Goal: Transaction & Acquisition: Purchase product/service

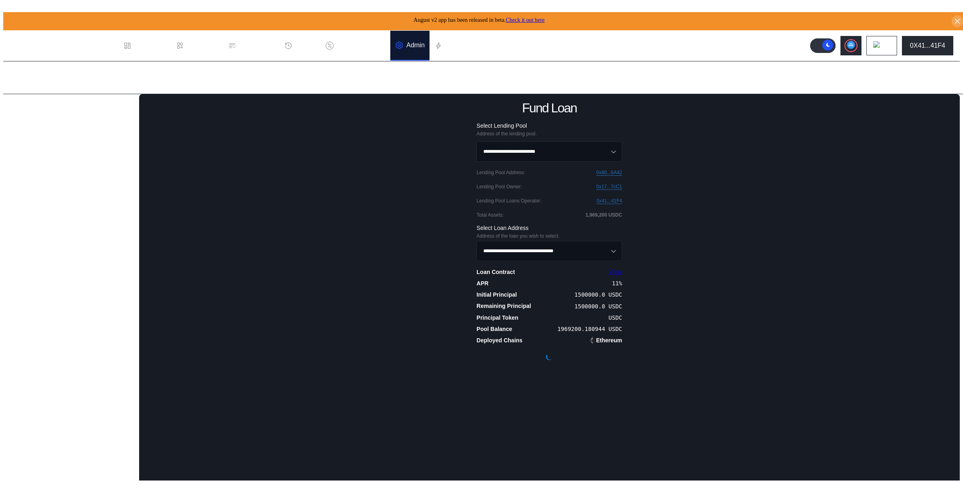
scroll to position [5, 0]
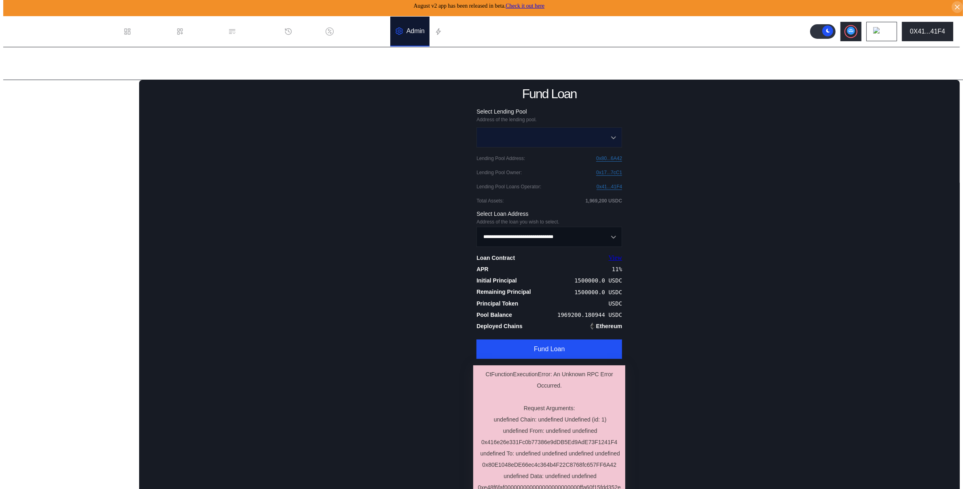
click at [531, 135] on input "Open menu" at bounding box center [545, 137] width 125 height 19
click at [525, 222] on span "Upshift USDC - 0x80...6A42" at bounding box center [551, 221] width 141 height 17
type input "**********"
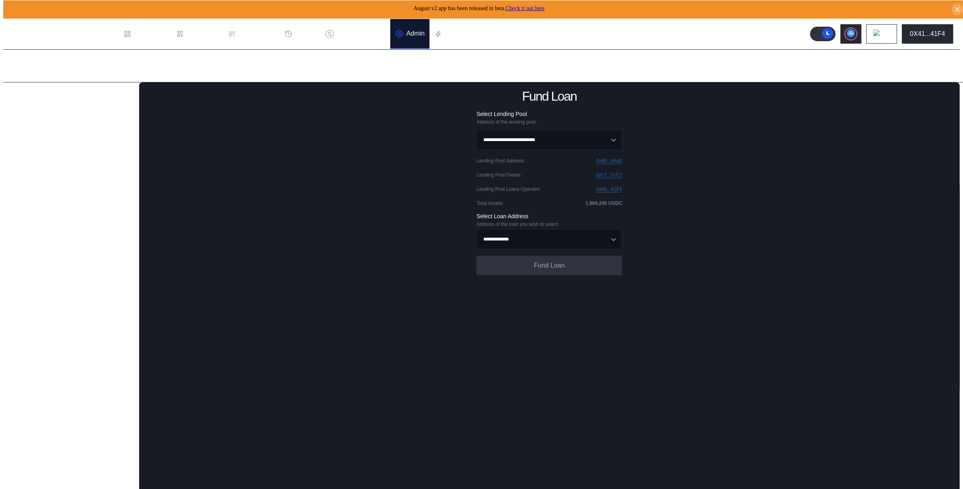
click at [532, 249] on form "**********" at bounding box center [549, 192] width 146 height 165
click at [532, 242] on input "Open menu" at bounding box center [545, 239] width 125 height 19
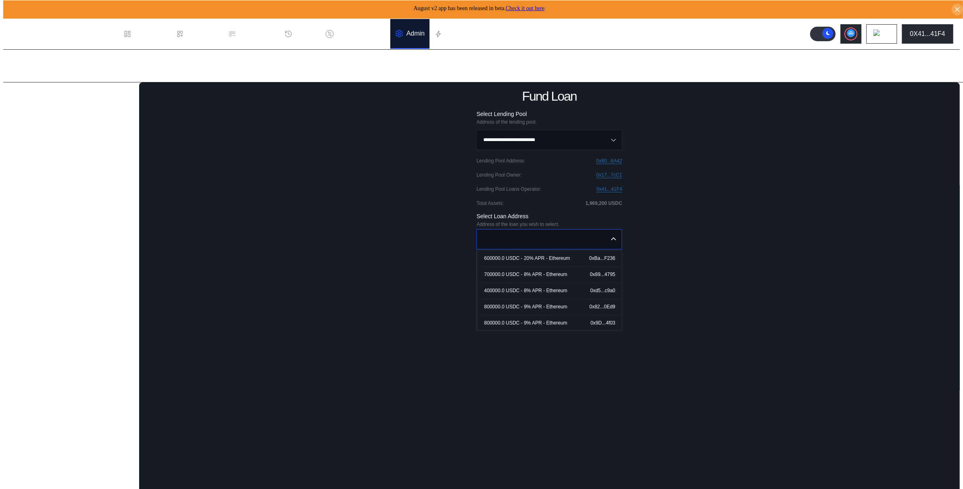
scroll to position [49, 0]
click at [532, 321] on div "1500000.0 USDC - 11% APR - Ethereum" at bounding box center [528, 323] width 89 height 6
type input "**********"
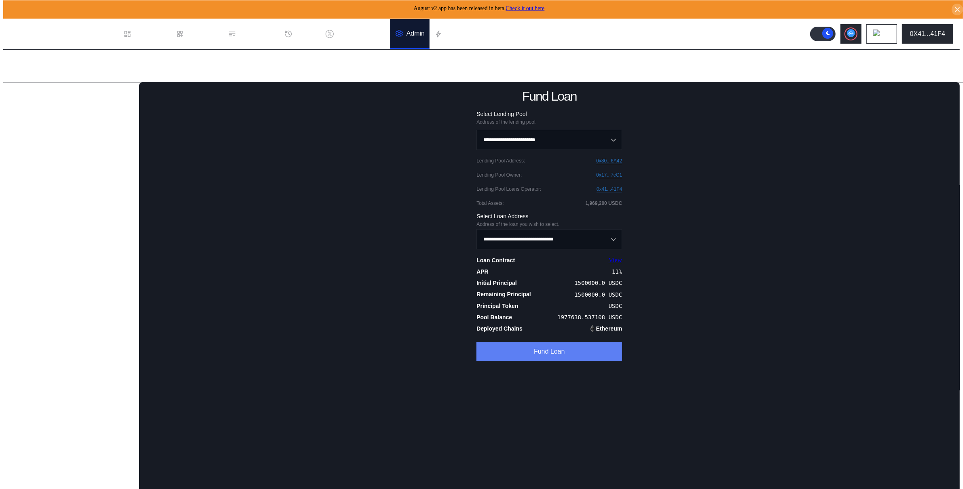
click at [541, 349] on button "Fund Loan" at bounding box center [549, 351] width 146 height 19
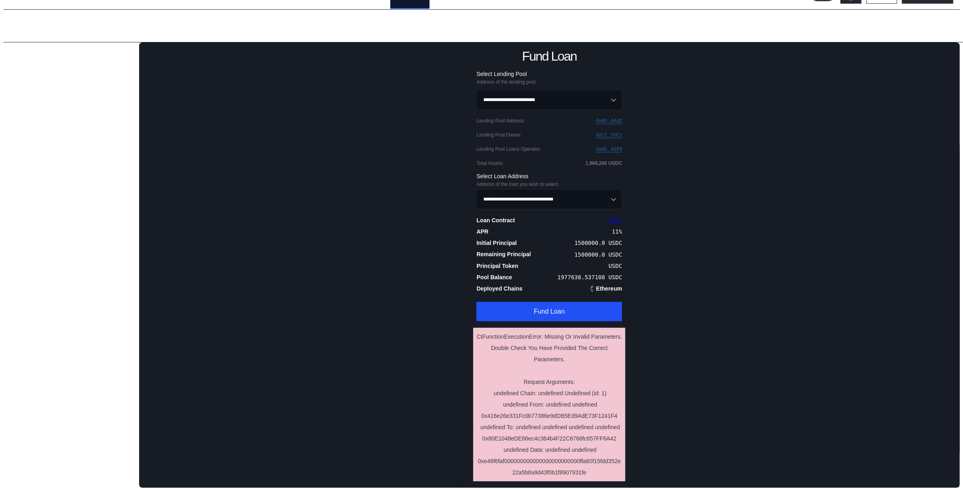
scroll to position [0, 0]
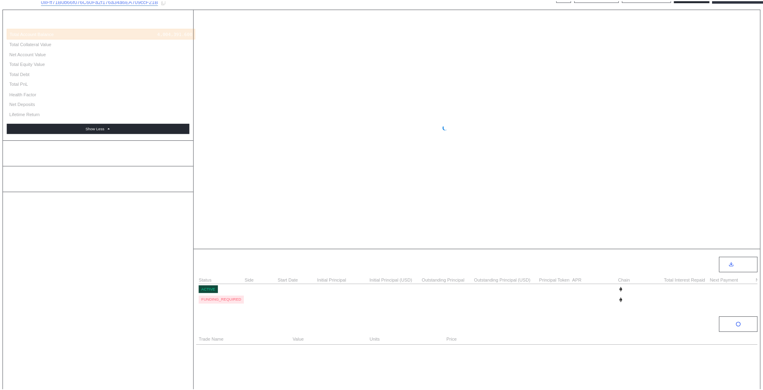
scroll to position [78, 0]
select select "*"
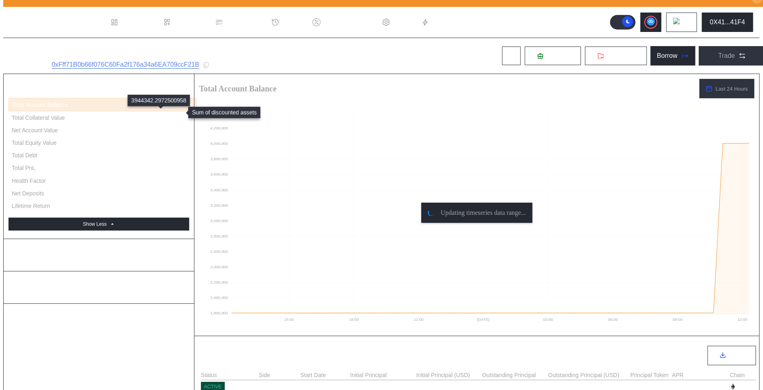
scroll to position [0, 0]
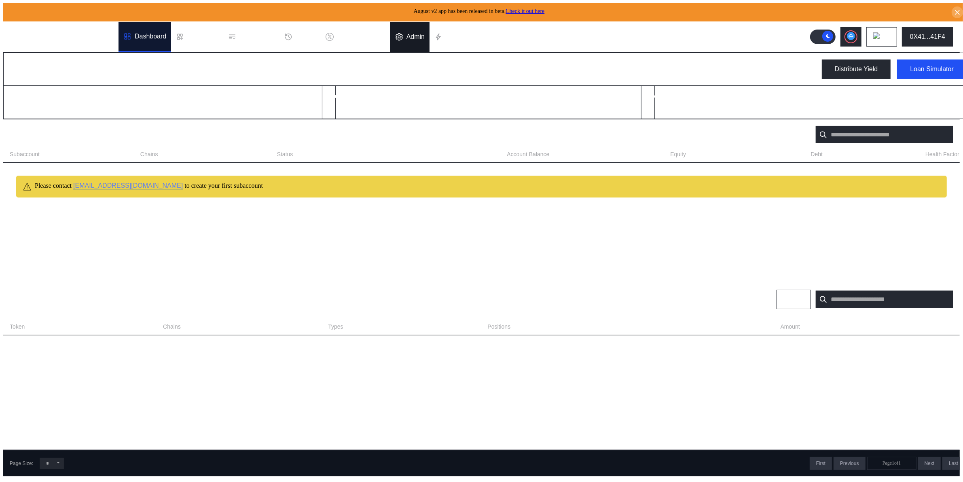
click at [423, 36] on div "Admin" at bounding box center [415, 36] width 18 height 7
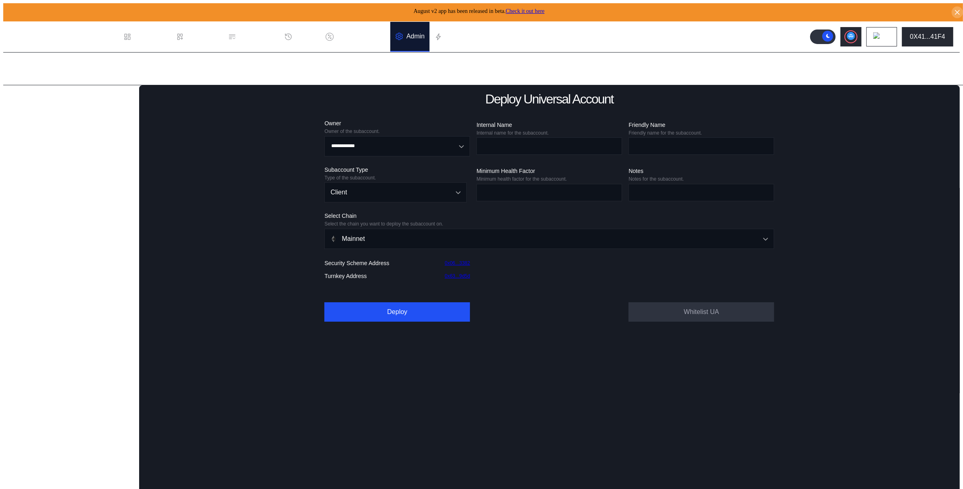
click at [51, 99] on div "Lending Pools" at bounding box center [34, 98] width 41 height 7
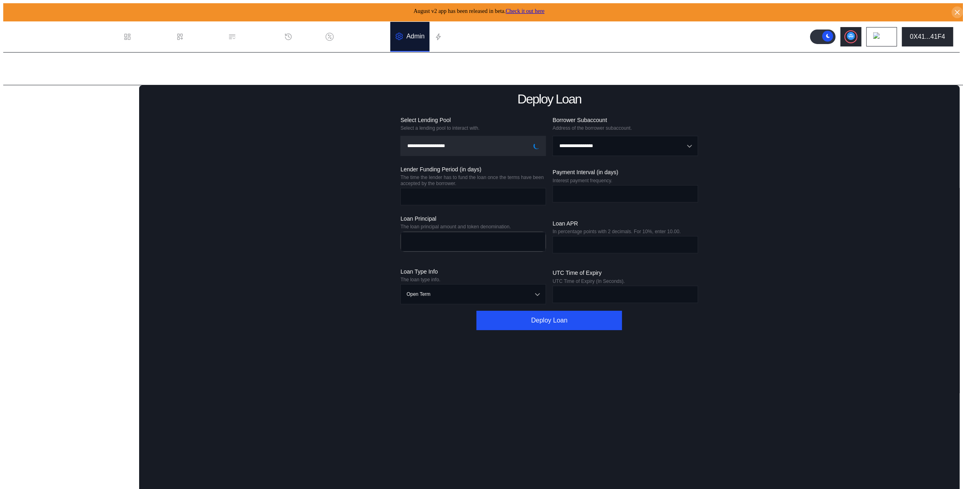
click at [51, 124] on div "Fund Loan" at bounding box center [70, 124] width 103 height 10
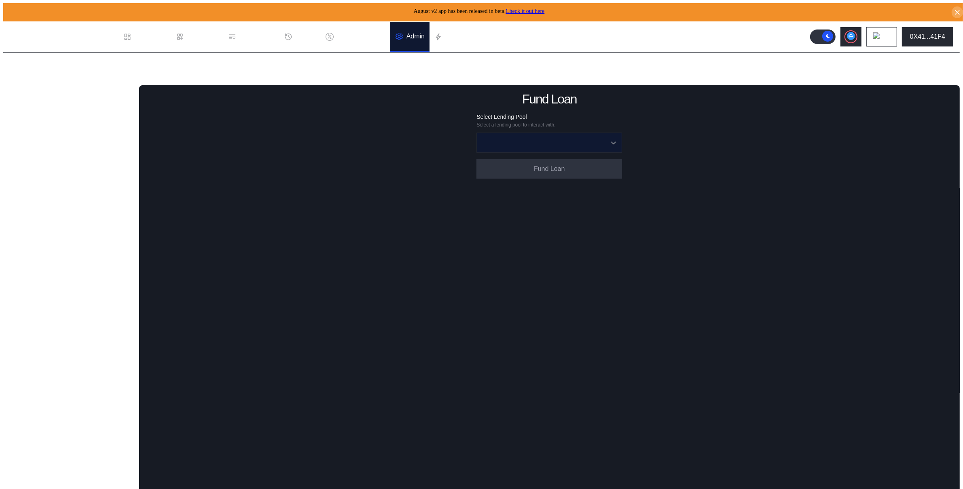
click at [518, 143] on input "Open menu" at bounding box center [545, 142] width 125 height 19
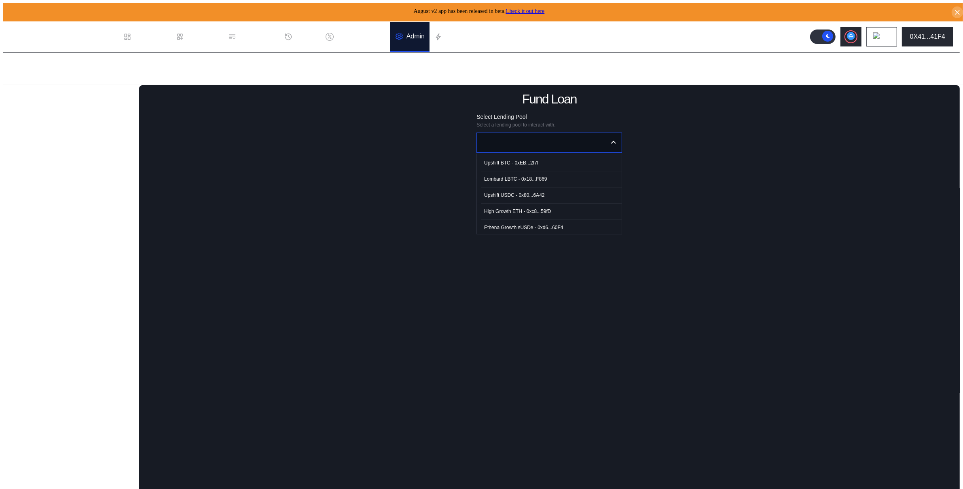
click at [523, 196] on span "Upshift USDC - 0x80...6A42" at bounding box center [551, 195] width 141 height 17
type input "**********"
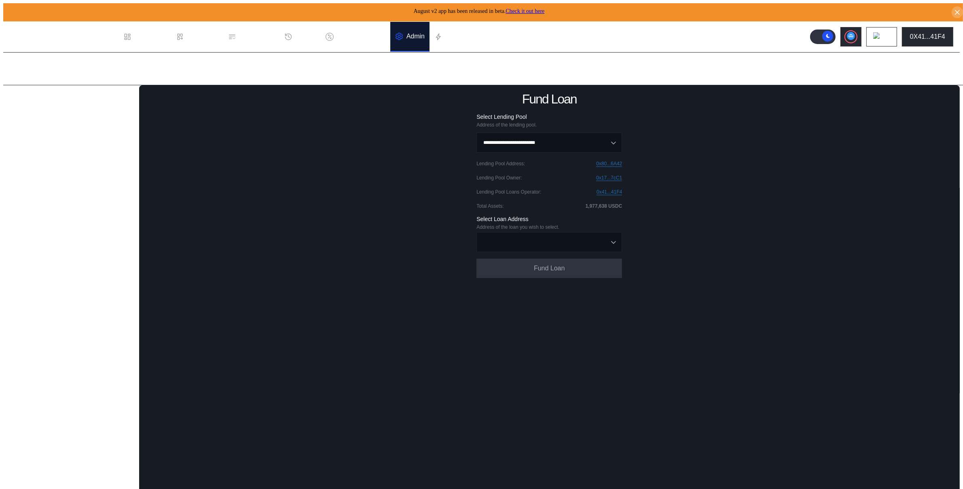
click at [556, 240] on input "Open menu" at bounding box center [545, 242] width 125 height 19
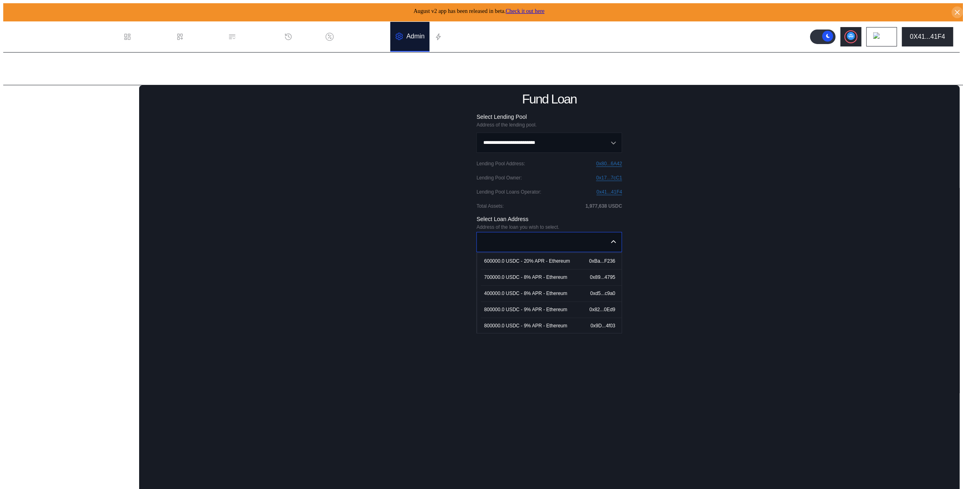
scroll to position [49, 0]
click at [542, 324] on div "1500000.0 USDC - 11% APR - Ethereum" at bounding box center [528, 325] width 89 height 6
type input "**********"
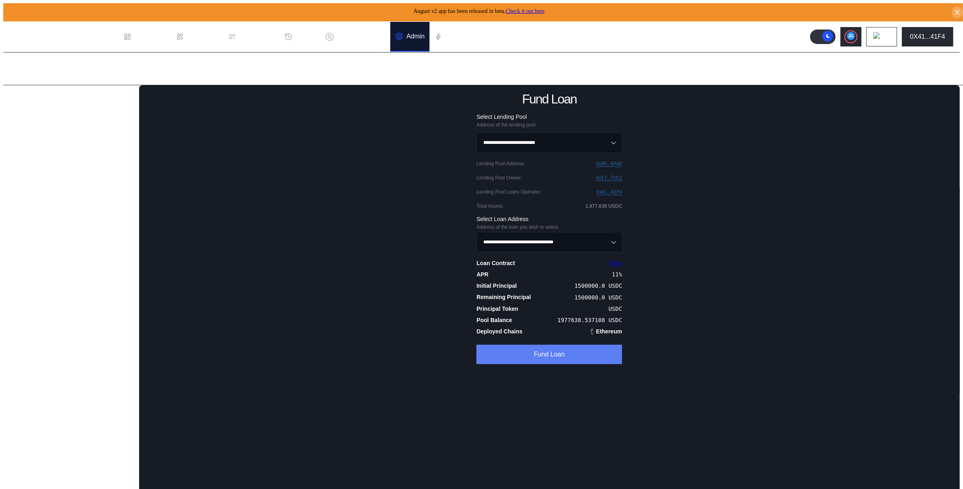
click at [557, 353] on button "Fund Loan" at bounding box center [549, 354] width 146 height 19
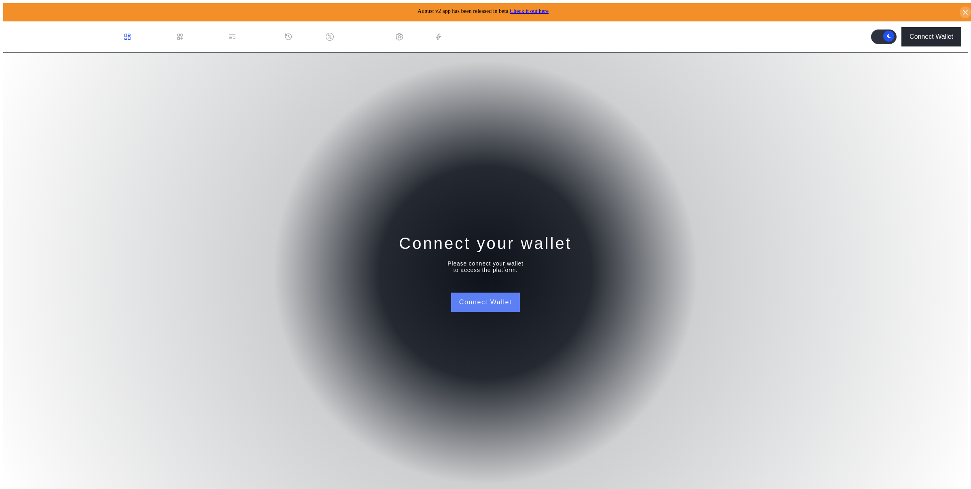
click at [476, 303] on button "Connect Wallet" at bounding box center [485, 302] width 69 height 19
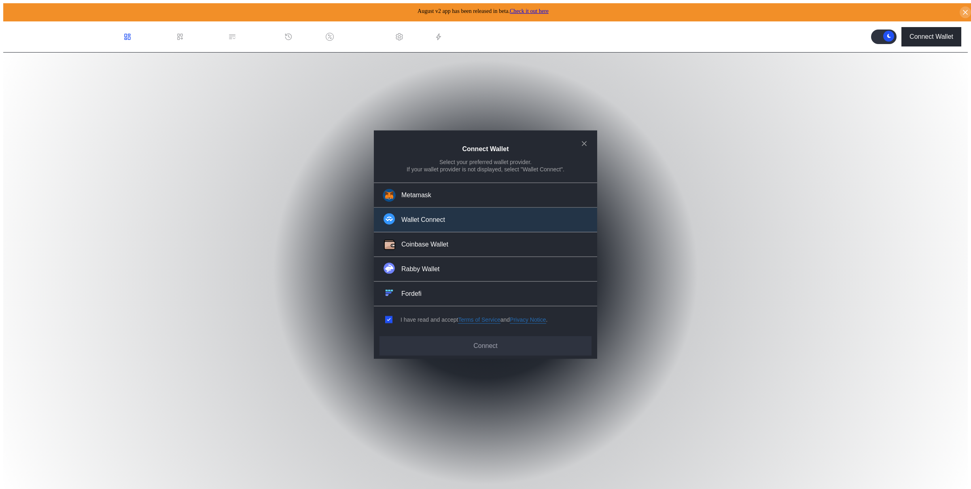
click at [453, 215] on button "Wallet Connect" at bounding box center [485, 220] width 223 height 25
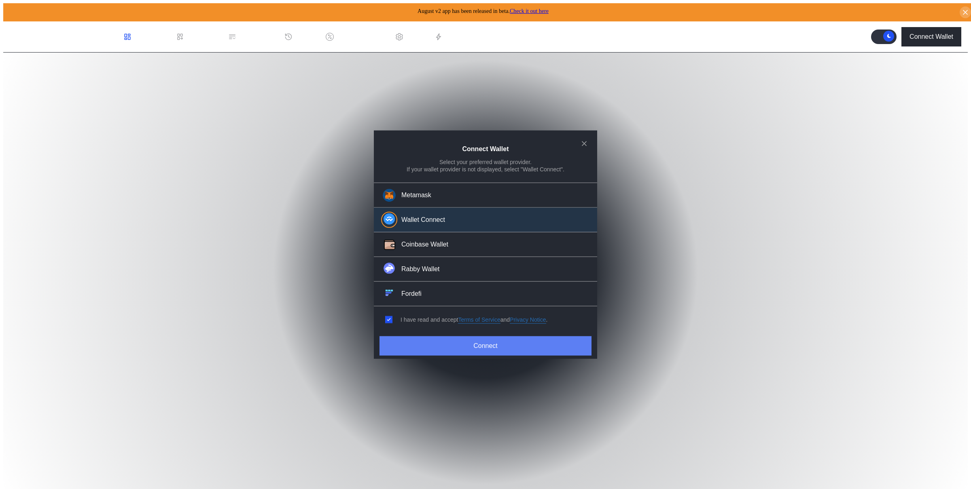
drag, startPoint x: 482, startPoint y: 339, endPoint x: 482, endPoint y: 334, distance: 4.9
click at [481, 337] on button "Connect" at bounding box center [485, 345] width 212 height 19
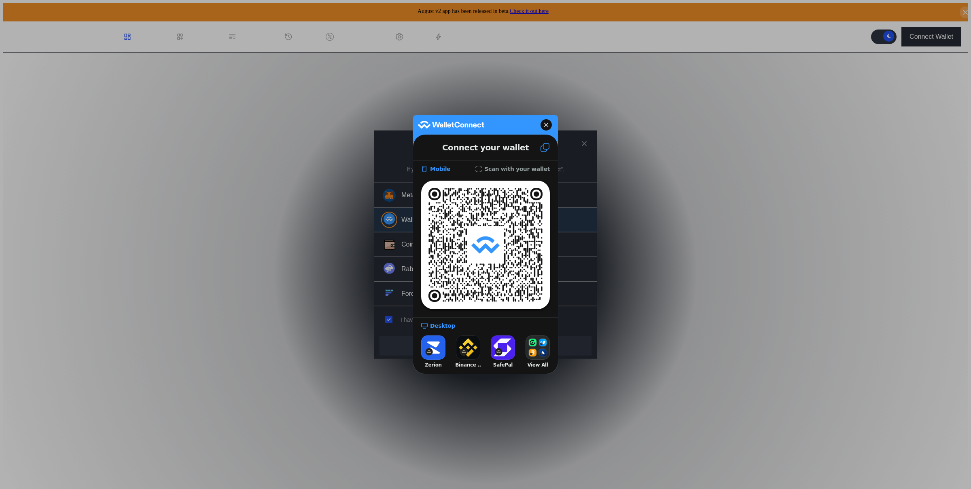
click at [545, 152] on button at bounding box center [545, 148] width 26 height 22
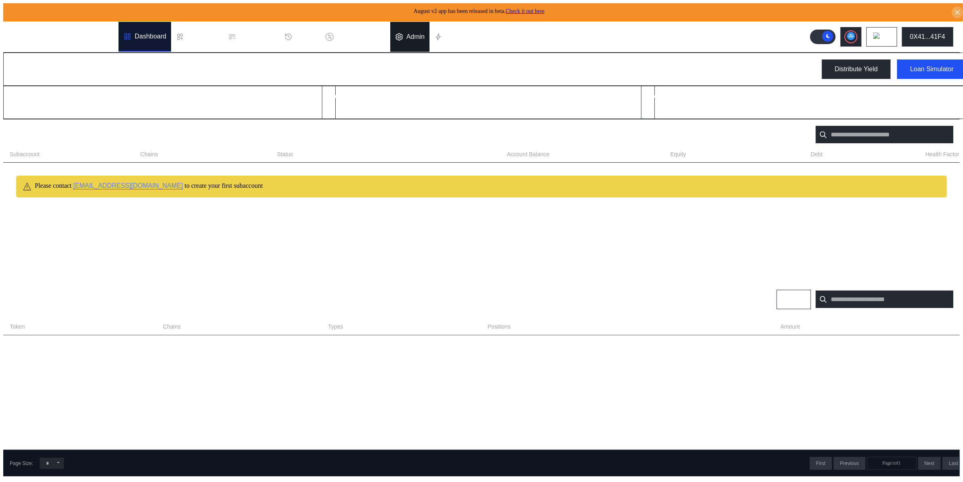
click at [423, 33] on div "Admin" at bounding box center [415, 36] width 18 height 7
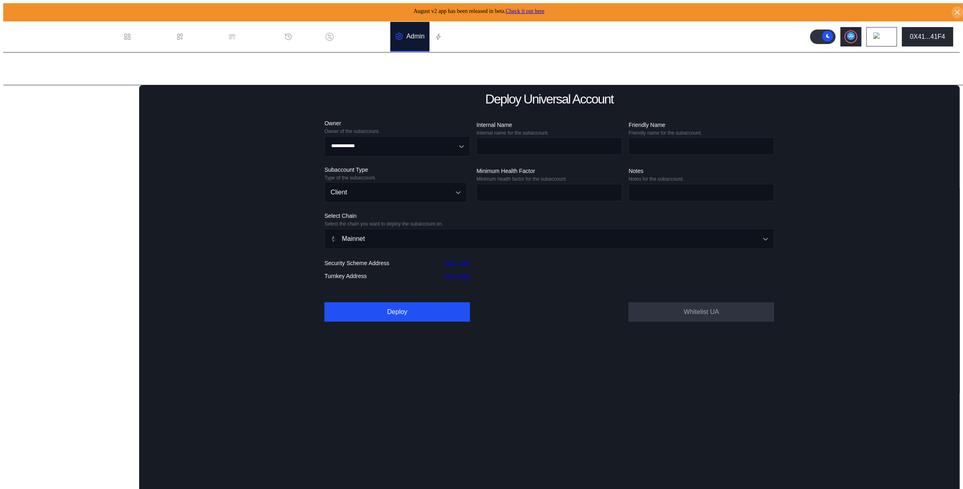
click at [49, 100] on div "Lending Pools" at bounding box center [73, 98] width 125 height 11
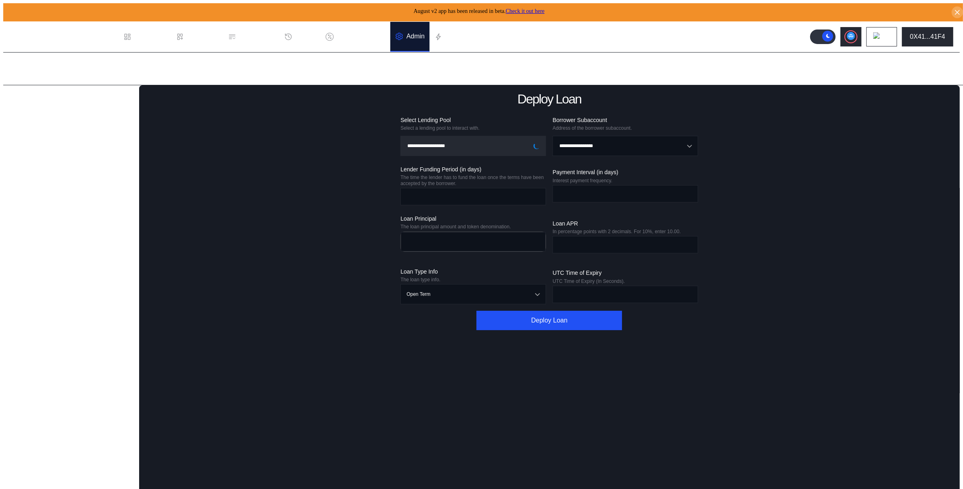
click at [44, 123] on div "Fund Loan" at bounding box center [70, 124] width 103 height 10
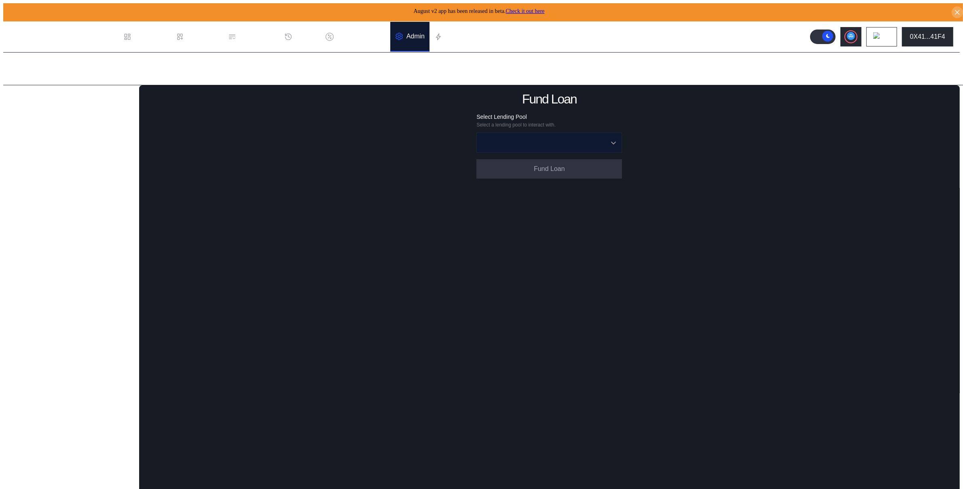
click at [537, 145] on input "Open menu" at bounding box center [545, 142] width 125 height 19
click at [517, 219] on span "Upshift USDC - 0x80...6A42" at bounding box center [551, 226] width 141 height 17
type input "**********"
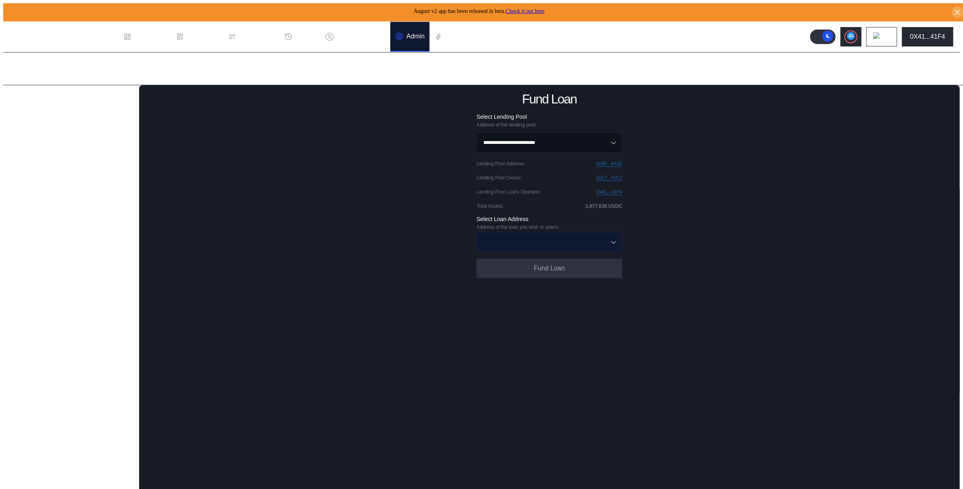
click at [516, 241] on input "Open menu" at bounding box center [545, 242] width 125 height 19
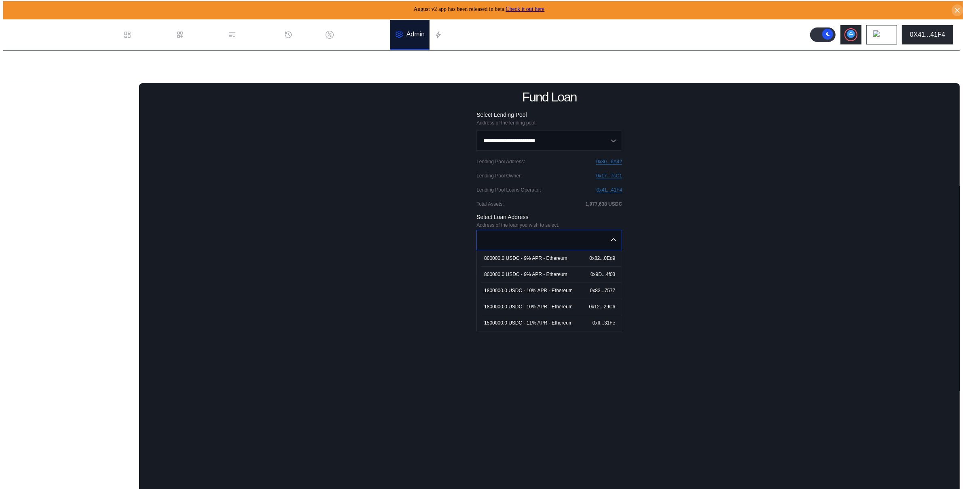
scroll to position [3, 0]
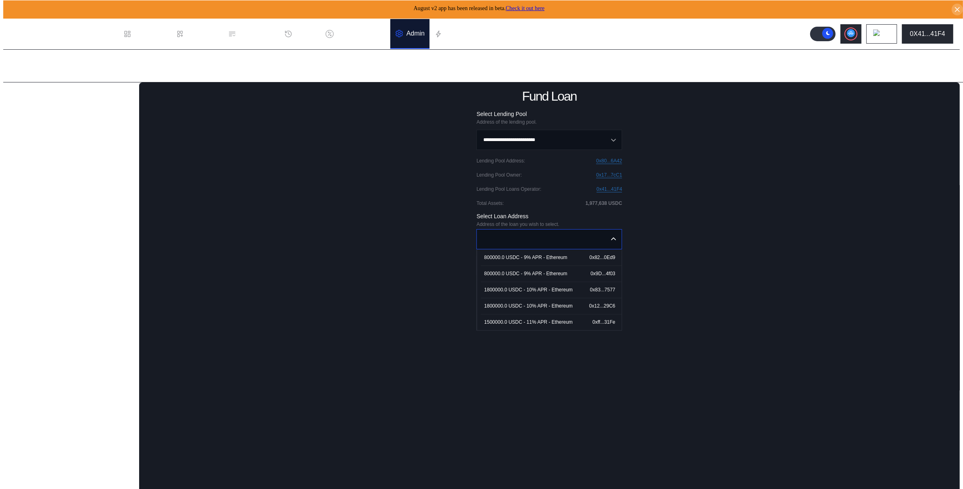
click at [521, 322] on div "1500000.0 USDC - 11% APR - Ethereum" at bounding box center [528, 323] width 89 height 6
type input "**********"
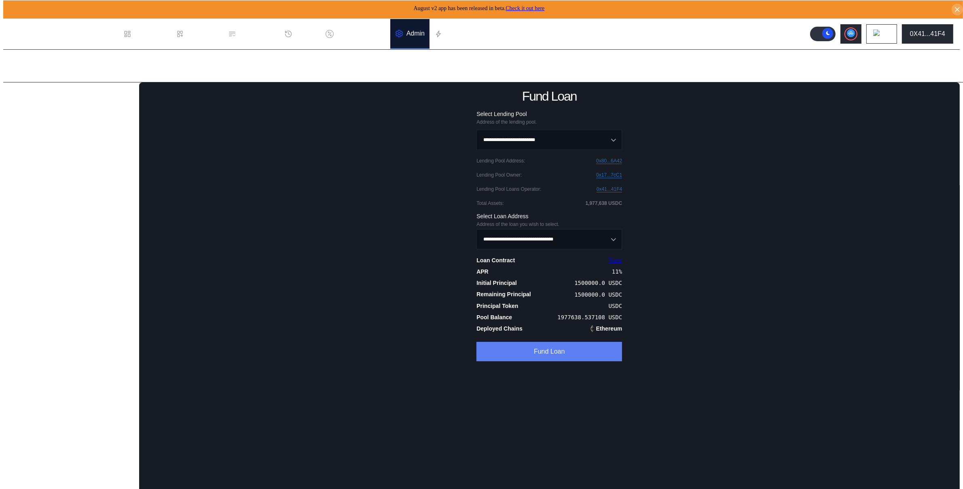
click at [530, 358] on button "Fund Loan" at bounding box center [549, 351] width 146 height 19
